Goal: Navigation & Orientation: Find specific page/section

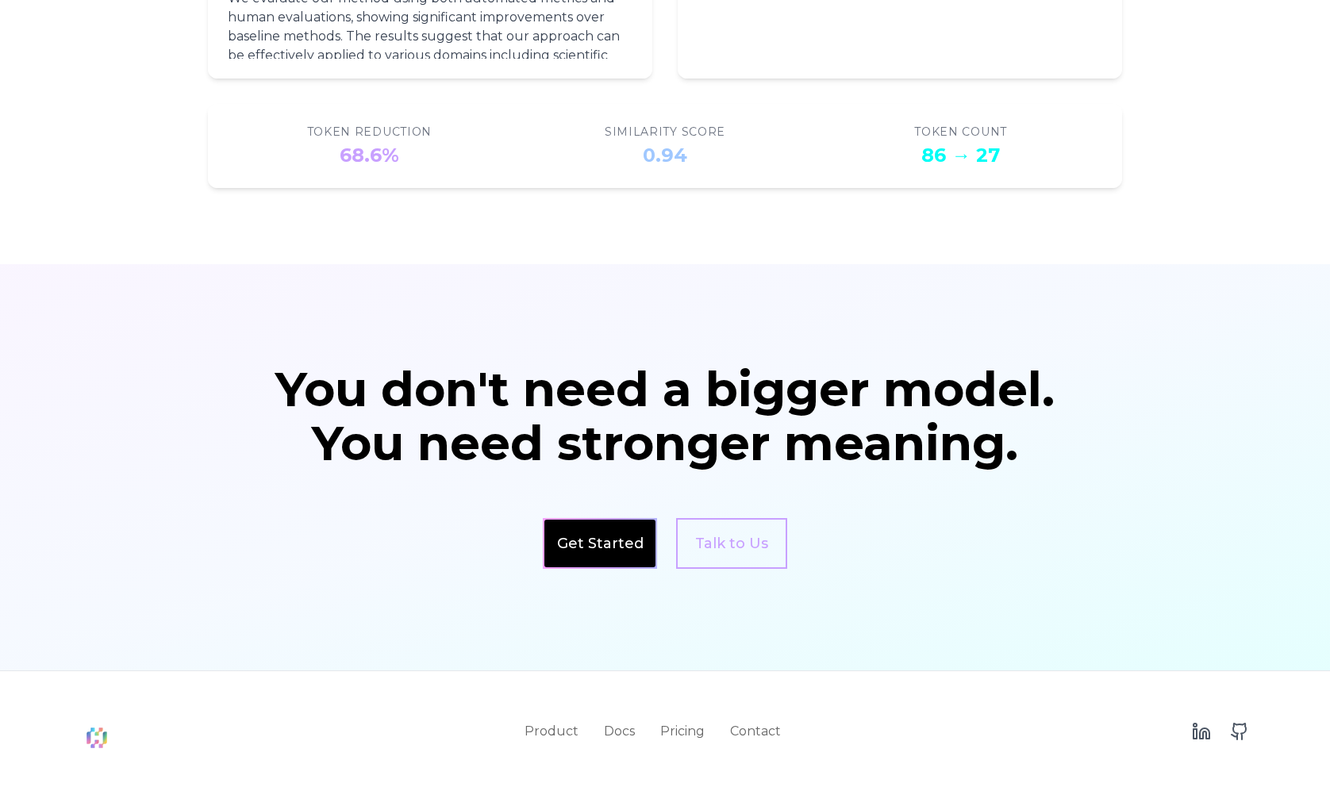
scroll to position [2640, 0]
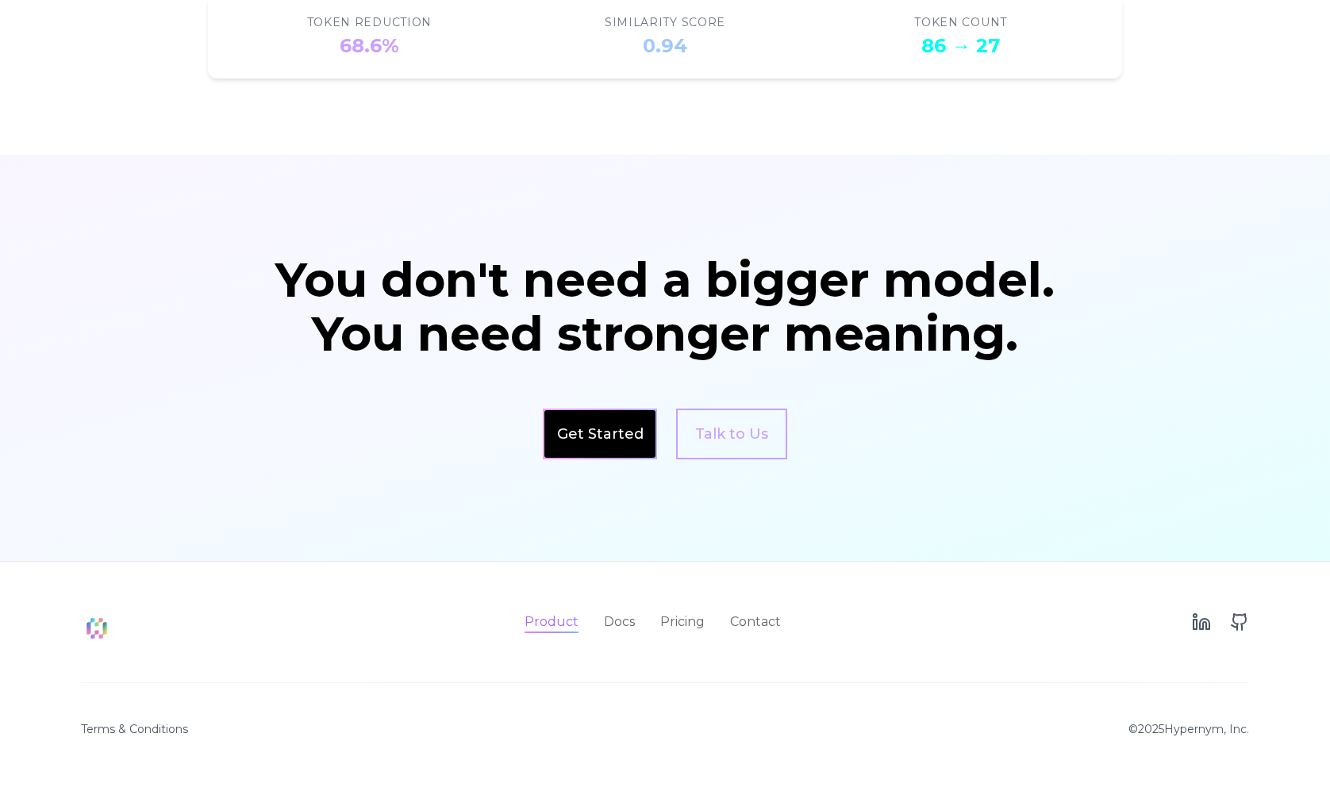
click at [555, 628] on link "Product" at bounding box center [552, 622] width 54 height 19
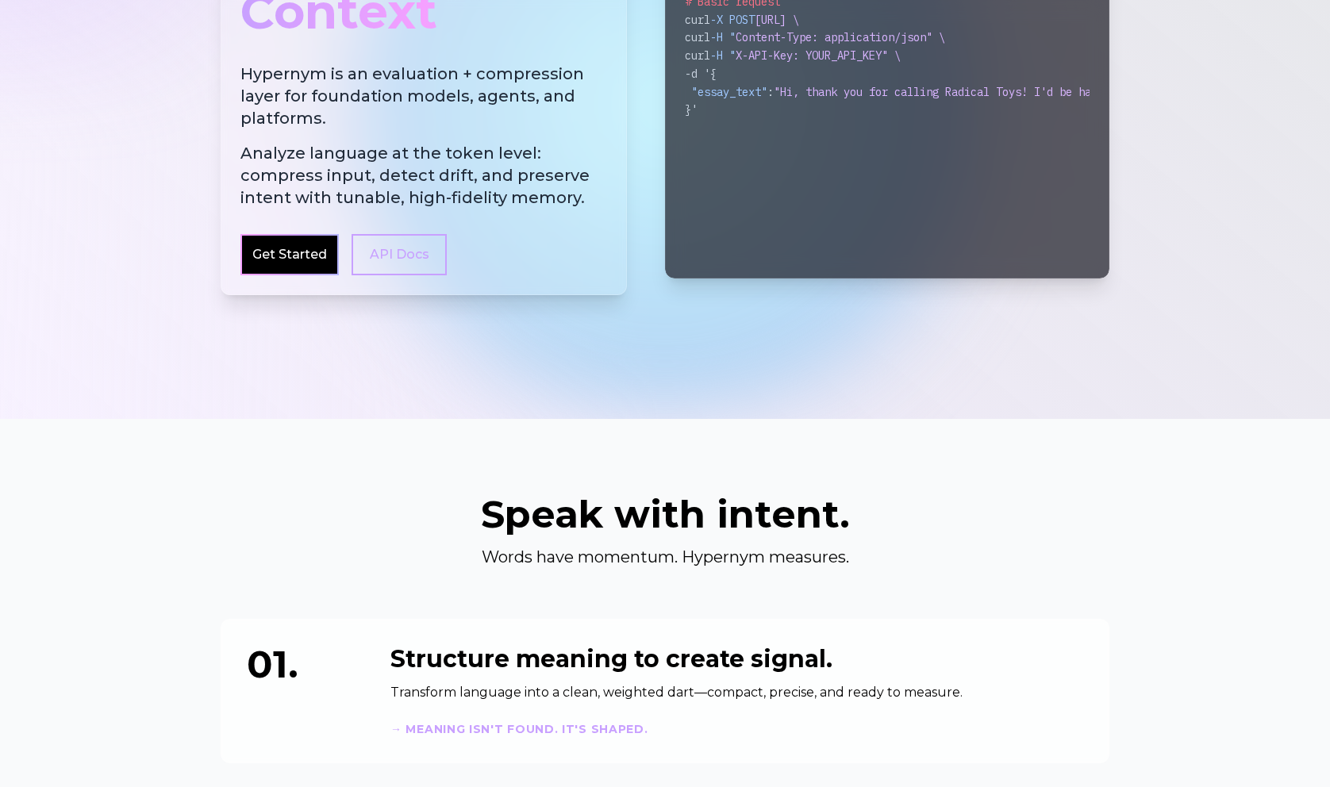
scroll to position [0, 0]
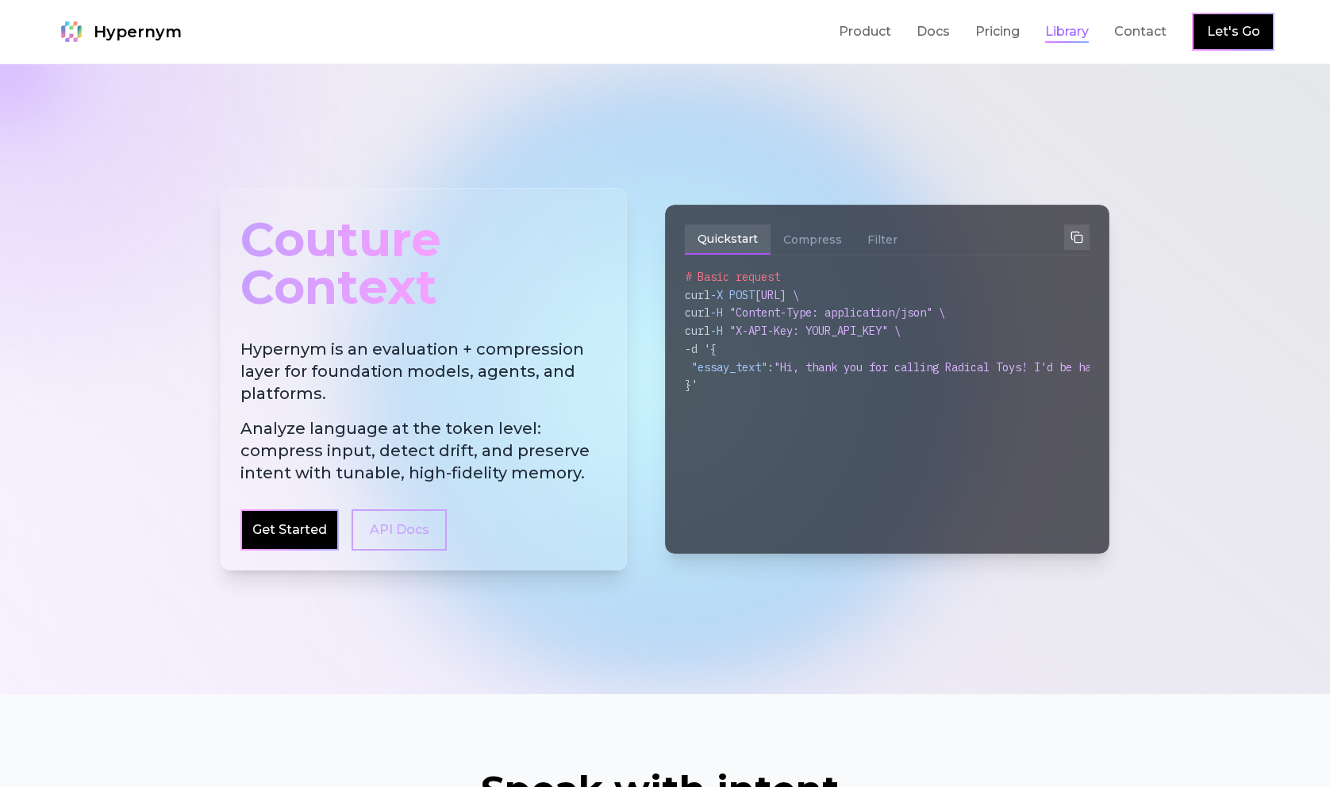
click at [1050, 35] on link "Library" at bounding box center [1067, 31] width 44 height 19
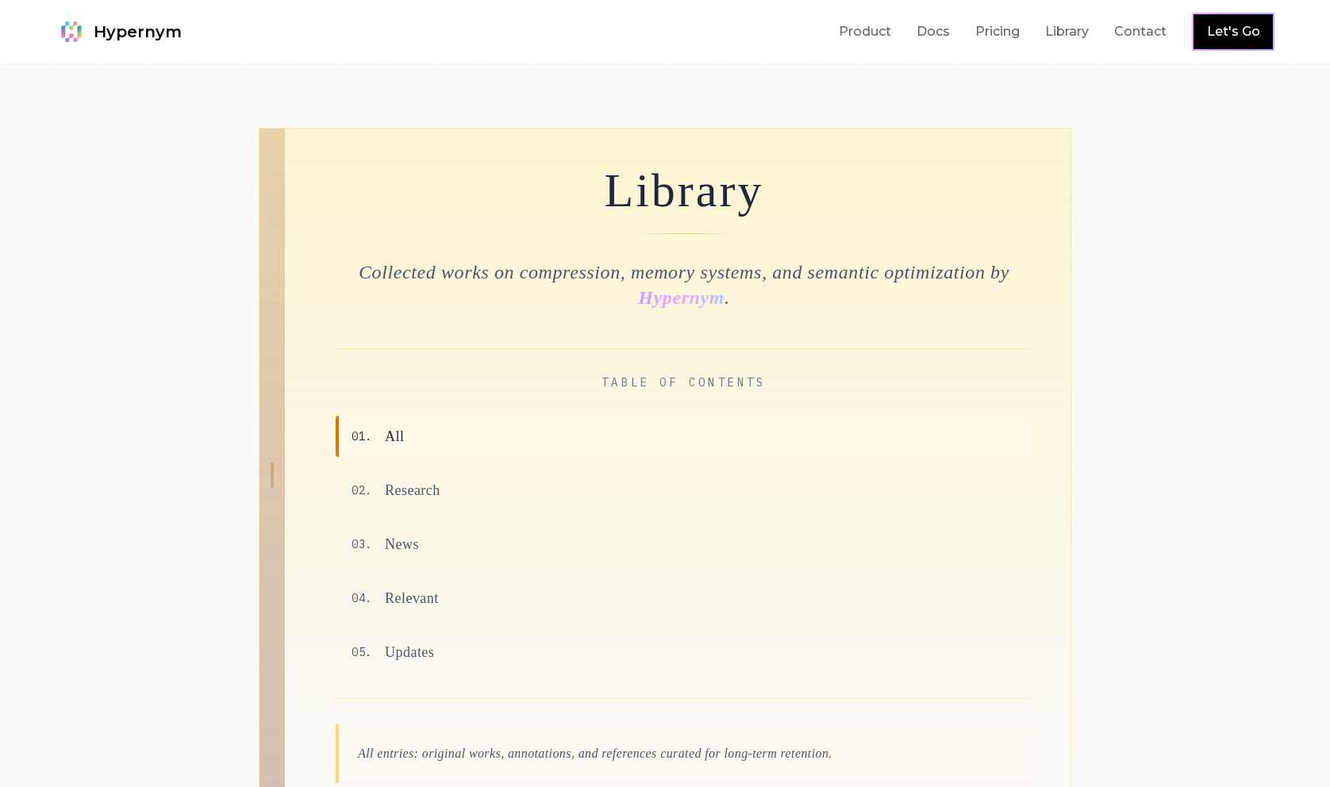
click at [77, 33] on img at bounding box center [72, 32] width 32 height 32
